Goal: Task Accomplishment & Management: Use online tool/utility

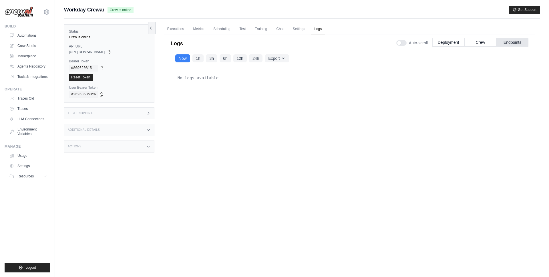
click at [172, 172] on div "No logs available" at bounding box center [350, 163] width 358 height 193
click at [28, 34] on link "Automations" at bounding box center [28, 35] width 43 height 9
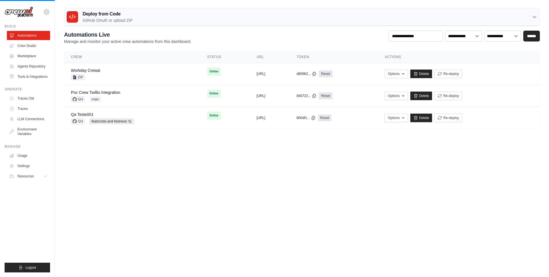
click at [202, 226] on body "[EMAIL_ADDRESS][DOMAIN_NAME] AMBEV - DTC CrewAI Demo Account AB InBev - GHQ" at bounding box center [274, 138] width 549 height 277
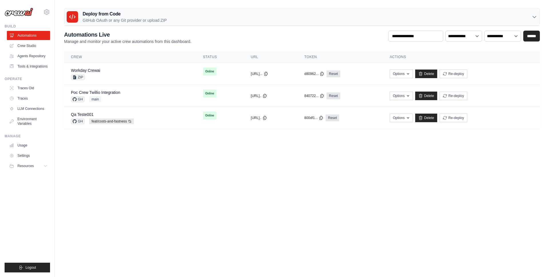
click at [46, 11] on icon at bounding box center [46, 12] width 7 height 7
click at [48, 12] on icon at bounding box center [46, 12] width 7 height 7
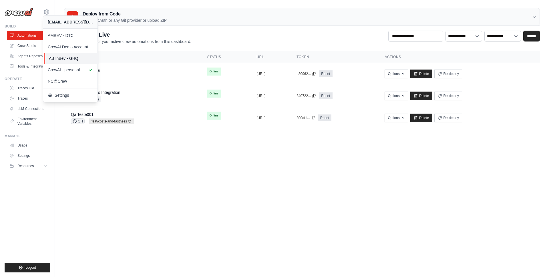
click at [58, 58] on span "AB InBev - GHQ" at bounding box center [71, 59] width 45 height 6
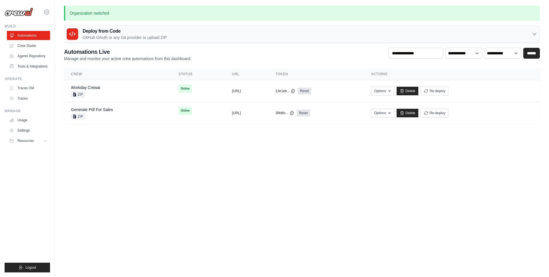
click at [115, 32] on h3 "Deploy from Code" at bounding box center [125, 31] width 84 height 7
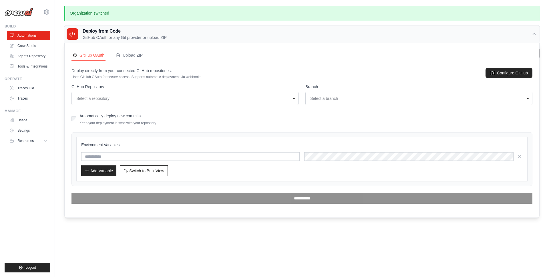
click at [117, 99] on div "Select a repository" at bounding box center [183, 99] width 214 height 6
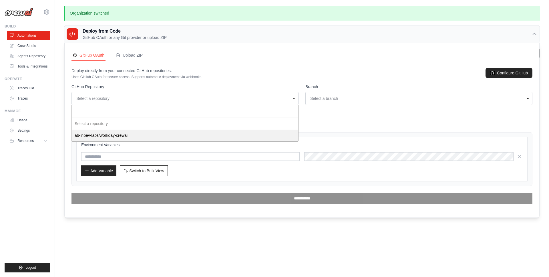
select select "**********"
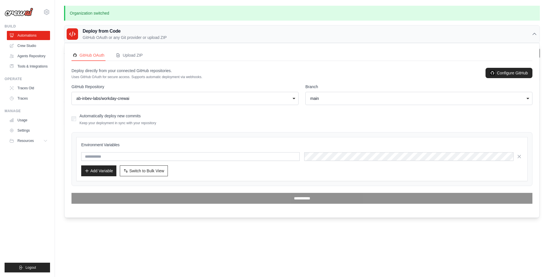
click at [357, 102] on div "main" at bounding box center [419, 98] width 220 height 8
select select "**********"
click at [155, 173] on button "Switch to Bulk View Switch to Table View" at bounding box center [144, 170] width 48 height 11
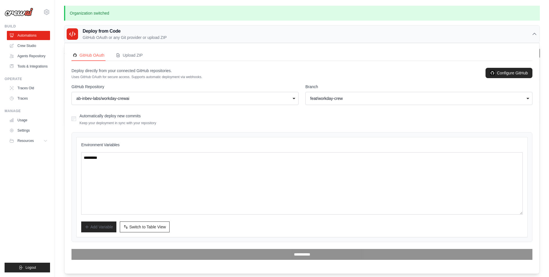
click at [125, 152] on div "Environment Variables Add Variable Switch to Bulk View Switch to Table View" at bounding box center [302, 187] width 442 height 90
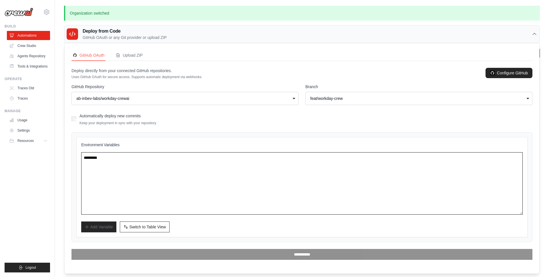
click at [119, 164] on textarea at bounding box center [302, 183] width 442 height 62
paste textarea "**********"
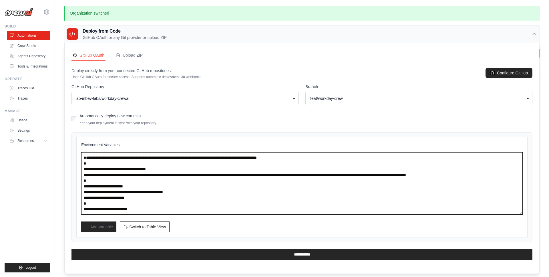
drag, startPoint x: 171, startPoint y: 171, endPoint x: 0, endPoint y: 122, distance: 178.1
click at [0, 122] on body "[EMAIL_ADDRESS][DOMAIN_NAME] AMBEV - DTC CrewAI Demo Account AB InBev - GHQ" at bounding box center [274, 138] width 549 height 277
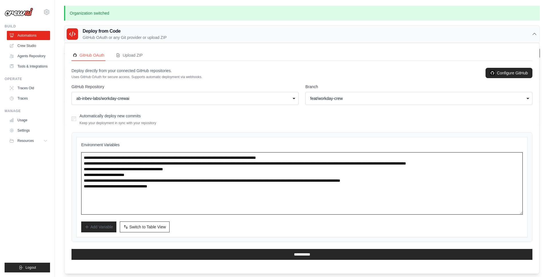
click at [219, 208] on textarea "**********" at bounding box center [302, 183] width 442 height 62
type textarea "**********"
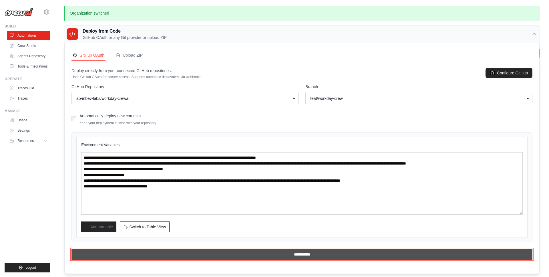
click at [284, 253] on input "**********" at bounding box center [302, 254] width 461 height 11
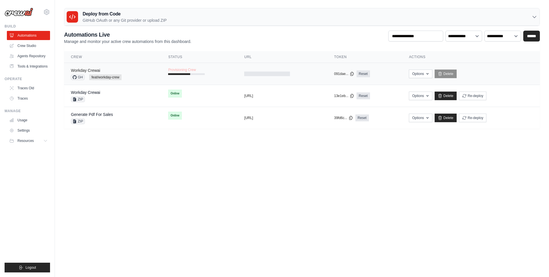
click at [87, 69] on link "Workday Crewai" at bounding box center [85, 70] width 29 height 5
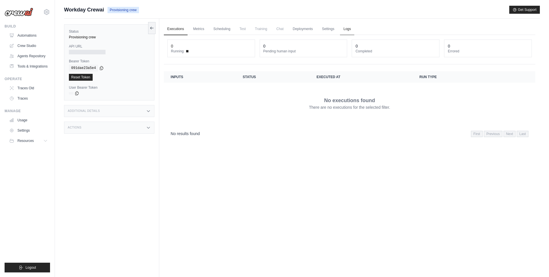
click at [348, 30] on link "Logs" at bounding box center [347, 29] width 14 height 12
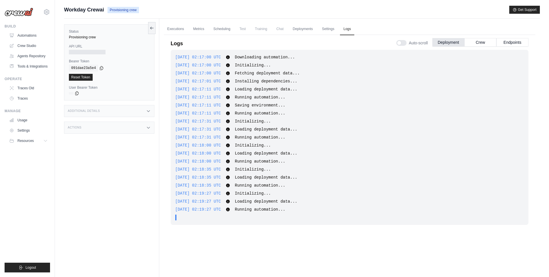
scroll to position [24, 0]
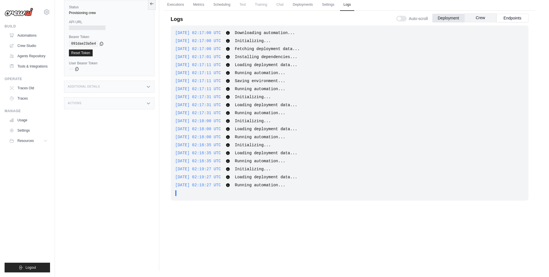
click at [478, 22] on button "Crew" at bounding box center [481, 17] width 32 height 9
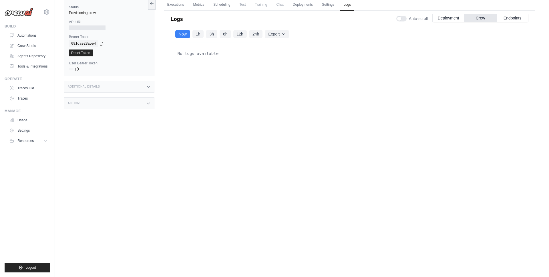
click at [515, 22] on div "Auto-scroll Deployment Crew Endpoints" at bounding box center [463, 17] width 132 height 16
click at [515, 18] on button "Endpoints" at bounding box center [513, 17] width 32 height 9
click at [443, 18] on button "Deployment" at bounding box center [449, 17] width 32 height 9
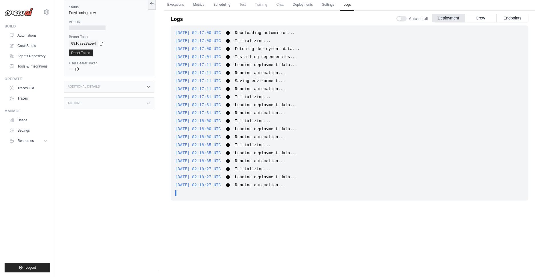
scroll to position [0, 0]
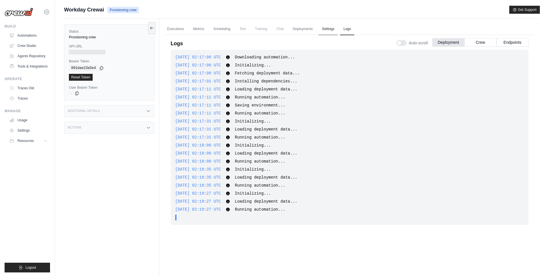
click at [329, 29] on link "Settings" at bounding box center [328, 29] width 19 height 12
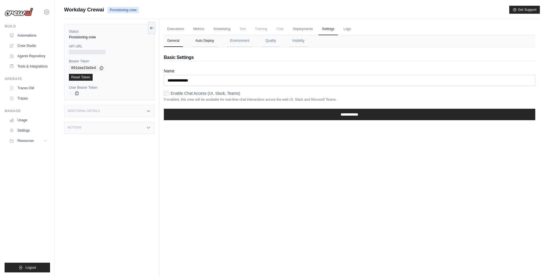
click at [203, 40] on button "Auto Deploy" at bounding box center [204, 41] width 25 height 12
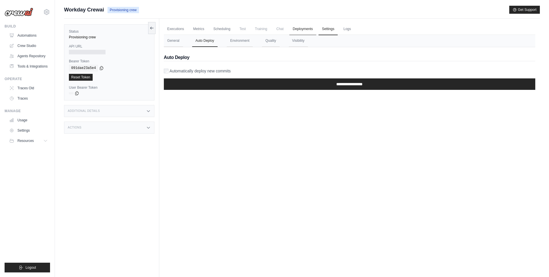
click at [305, 32] on link "Deployments" at bounding box center [303, 29] width 27 height 12
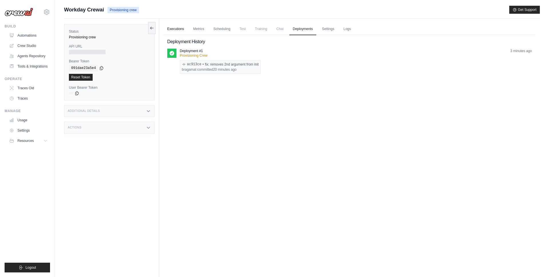
click at [171, 26] on link "Executions" at bounding box center [176, 29] width 24 height 12
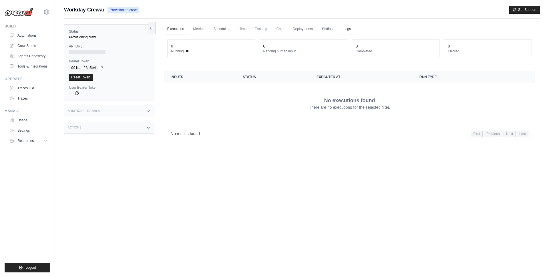
click at [350, 29] on link "Logs" at bounding box center [347, 29] width 14 height 12
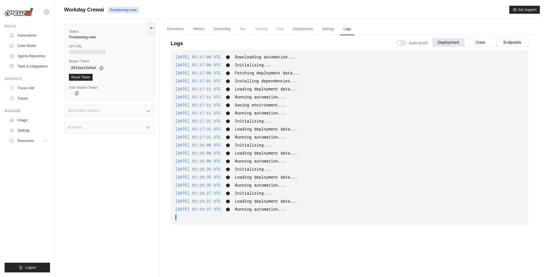
scroll to position [24, 0]
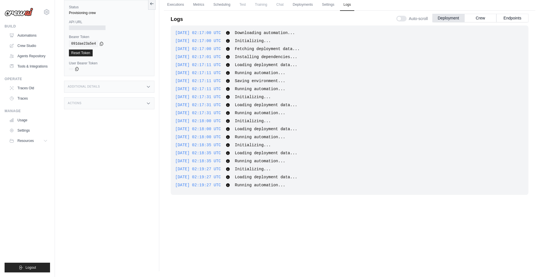
click at [308, 144] on div "2025-10-02 02:18:35 UTC Initializing... Show more Show less" at bounding box center [349, 145] width 349 height 6
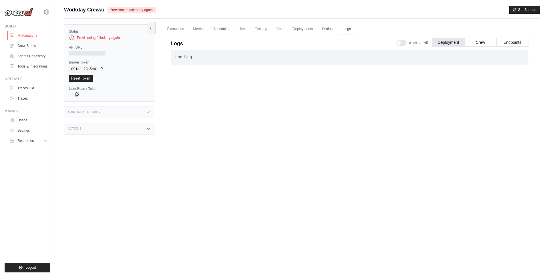
click at [33, 36] on link "Automations" at bounding box center [28, 35] width 43 height 9
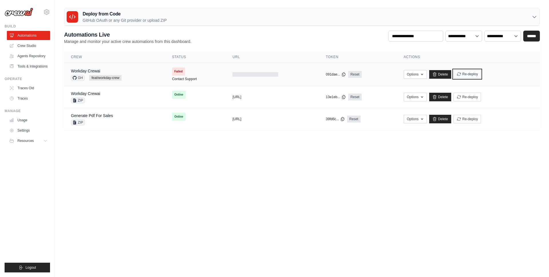
click at [469, 76] on button "Re-deploy" at bounding box center [468, 74] width 28 height 9
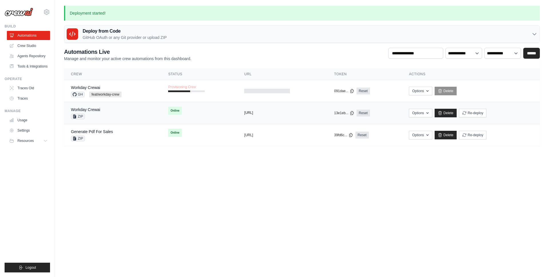
click at [253, 114] on button "[URL]" at bounding box center [248, 112] width 9 height 5
click at [430, 111] on icon "button" at bounding box center [428, 112] width 5 height 5
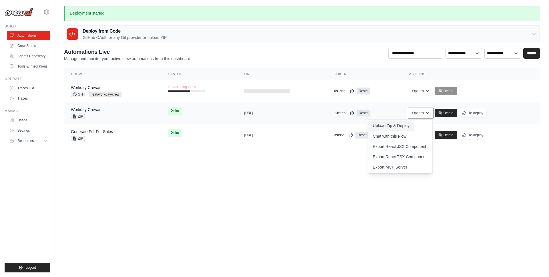
click at [396, 127] on button "Upload Zip & Deploy" at bounding box center [392, 125] width 46 height 10
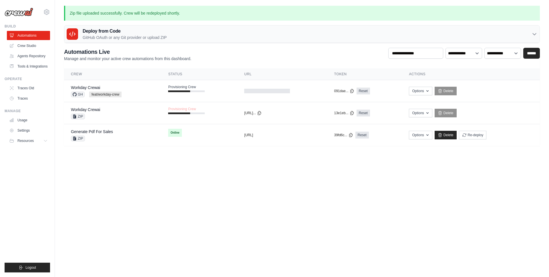
click at [349, 182] on body "[EMAIL_ADDRESS][DOMAIN_NAME] AMBEV - DTC CrewAI Demo Account AB InBev - GHQ" at bounding box center [274, 138] width 549 height 277
click at [337, 176] on body "[EMAIL_ADDRESS][DOMAIN_NAME] AMBEV - DTC CrewAI Demo Account AB InBev - GHQ" at bounding box center [274, 138] width 549 height 277
click at [214, 180] on body "[EMAIL_ADDRESS][DOMAIN_NAME] AMBEV - DTC CrewAI Demo Account AB InBev - GHQ" at bounding box center [274, 138] width 549 height 277
click at [102, 110] on div "Workday Crewai ZIP" at bounding box center [113, 113] width 84 height 13
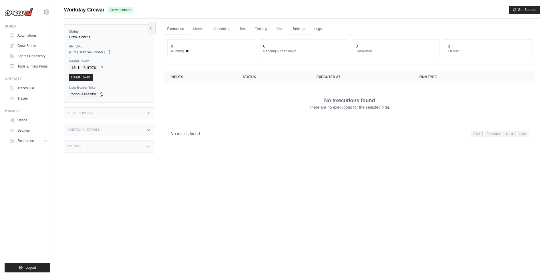
click at [300, 29] on link "Settings" at bounding box center [299, 29] width 19 height 12
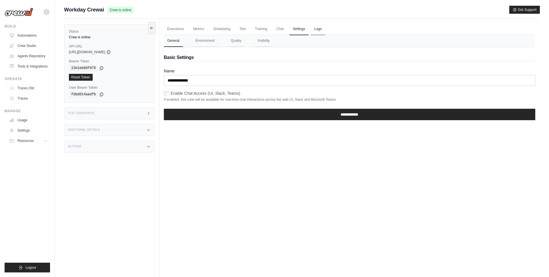
click at [321, 29] on link "Logs" at bounding box center [318, 29] width 14 height 12
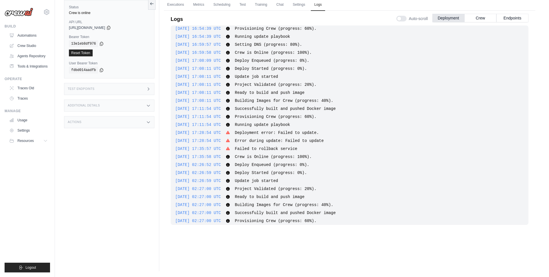
scroll to position [320, 0]
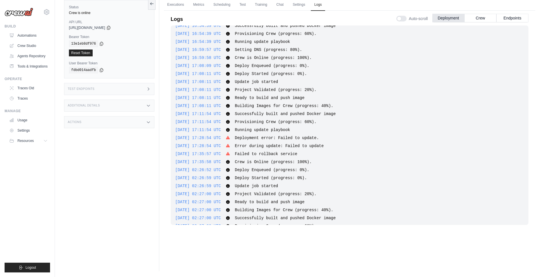
click at [110, 89] on div "Test Endpoints" at bounding box center [109, 89] width 90 height 12
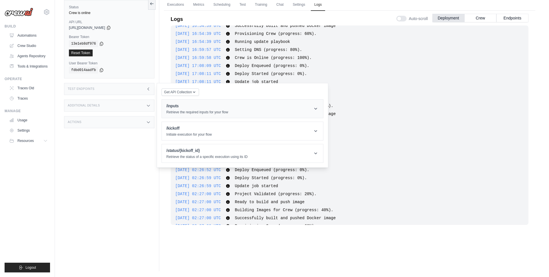
click at [196, 108] on h1 "/inputs" at bounding box center [198, 106] width 62 height 6
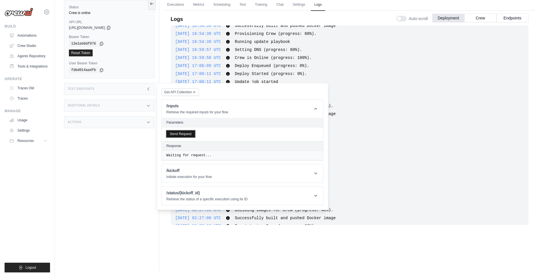
click at [180, 136] on button "Send Request" at bounding box center [181, 134] width 29 height 7
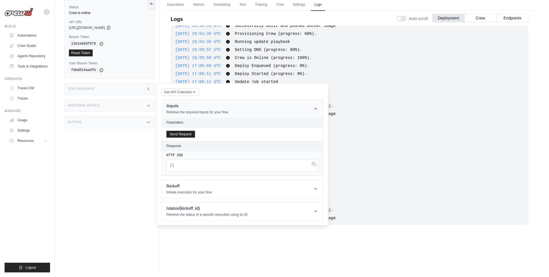
click at [176, 113] on p "Retrieve the required inputs for your flow" at bounding box center [198, 112] width 62 height 5
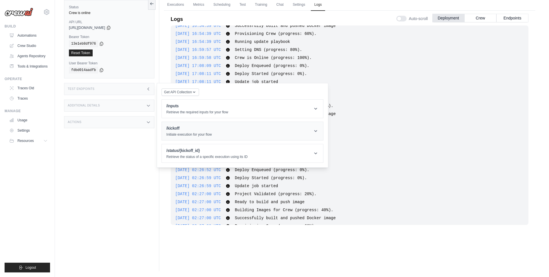
click at [182, 137] on p "Initiate execution for your flow" at bounding box center [190, 134] width 46 height 5
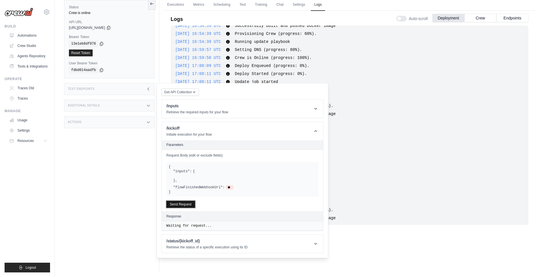
click at [184, 202] on button "Send Request" at bounding box center [181, 204] width 29 height 7
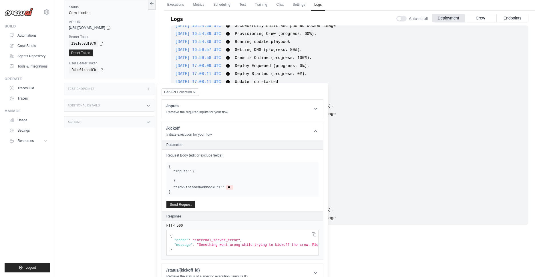
click at [103, 176] on div "Status Crew is online API URL copied https://workday-crewai-d62f2927-a421-4244-…" at bounding box center [111, 132] width 95 height 277
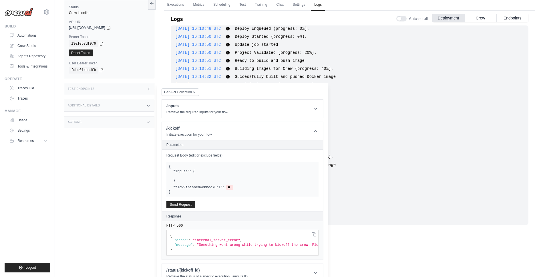
click at [139, 90] on div "Test Endpoints" at bounding box center [109, 89] width 90 height 12
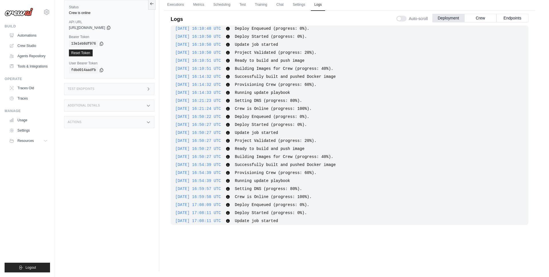
scroll to position [0, 0]
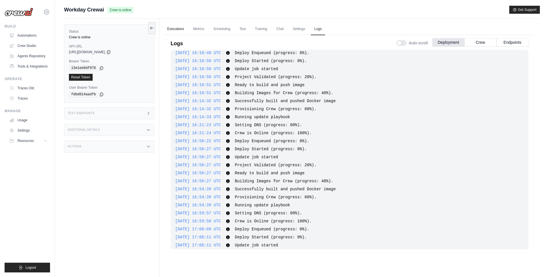
click at [177, 27] on link "Executions" at bounding box center [176, 29] width 24 height 12
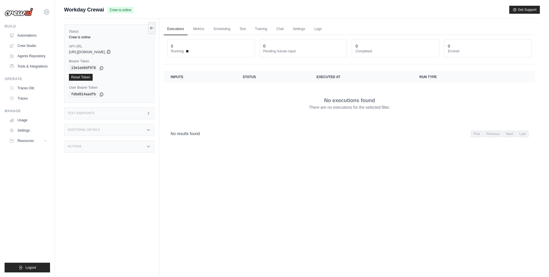
click at [111, 51] on icon at bounding box center [108, 52] width 5 height 5
click at [33, 37] on link "Automations" at bounding box center [28, 35] width 43 height 9
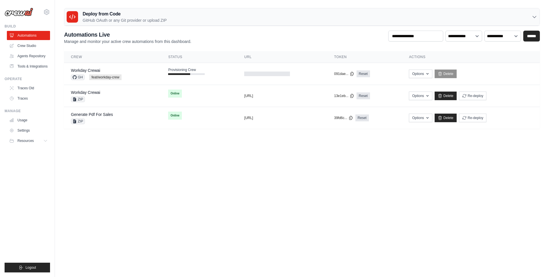
click at [240, 181] on body "[EMAIL_ADDRESS][DOMAIN_NAME] AMBEV - DTC CrewAI Demo Account AB InBev - GHQ" at bounding box center [274, 138] width 549 height 277
click at [428, 96] on button "Options" at bounding box center [420, 95] width 23 height 9
click at [398, 108] on button "Upload Zip & Deploy" at bounding box center [392, 108] width 46 height 10
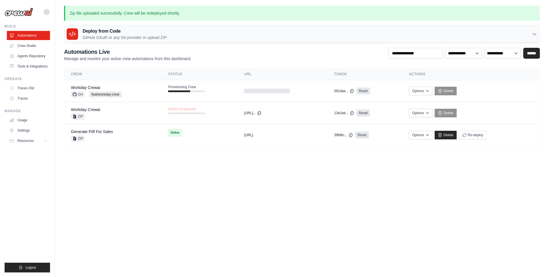
click at [357, 184] on body "[EMAIL_ADDRESS][DOMAIN_NAME] AMBEV - DTC CrewAI Demo Account AB InBev - GHQ" at bounding box center [274, 138] width 549 height 277
click at [317, 179] on body "[EMAIL_ADDRESS][DOMAIN_NAME] AMBEV - DTC CrewAI Demo Account AB InBev - GHQ" at bounding box center [274, 138] width 549 height 277
click at [231, 248] on body "[EMAIL_ADDRESS][DOMAIN_NAME] AMBEV - DTC CrewAI Demo Account AB InBev - GHQ" at bounding box center [274, 138] width 549 height 277
